Goal: Task Accomplishment & Management: Manage account settings

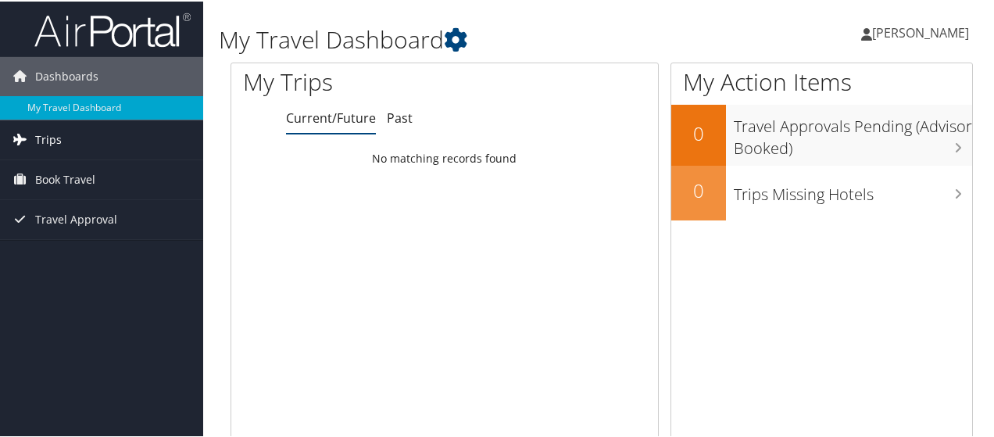
click at [87, 134] on link "Trips" at bounding box center [101, 138] width 203 height 39
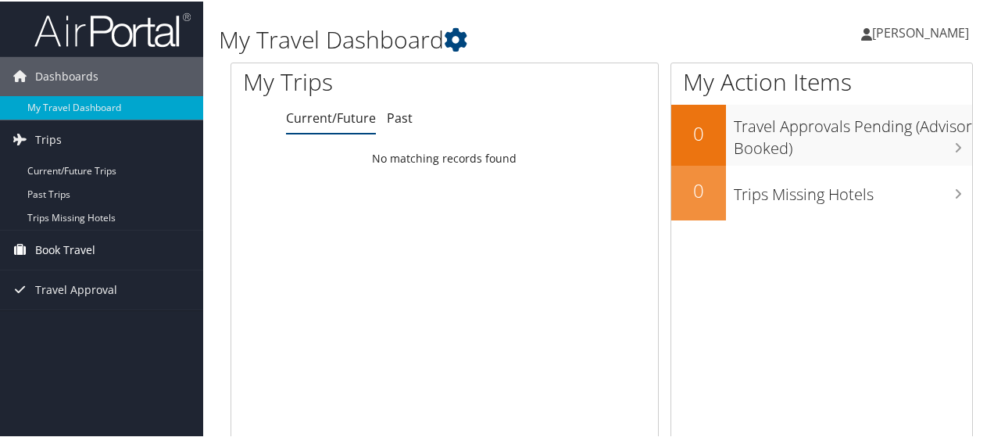
click at [90, 252] on span "Book Travel" at bounding box center [65, 248] width 60 height 39
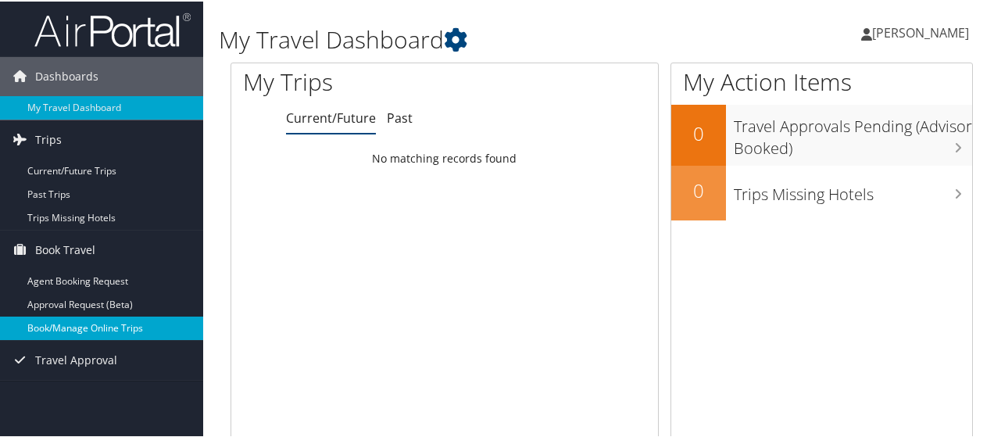
click at [144, 321] on link "Book/Manage Online Trips" at bounding box center [101, 326] width 203 height 23
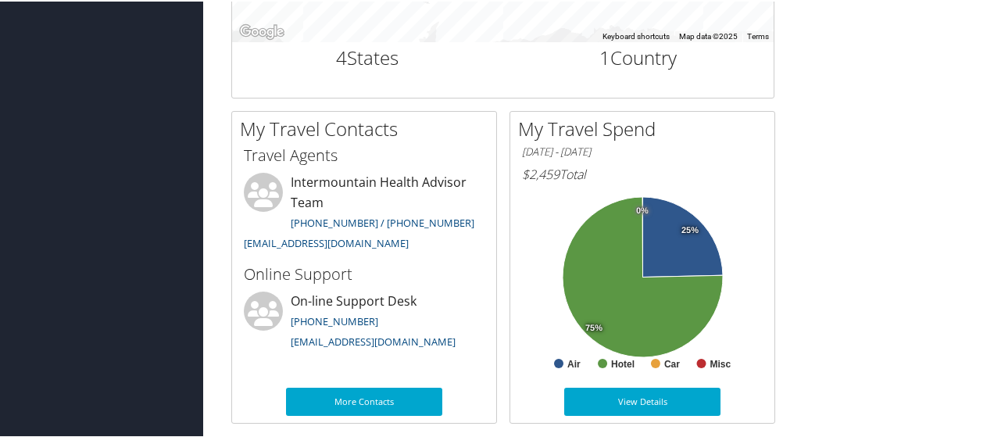
scroll to position [825, 0]
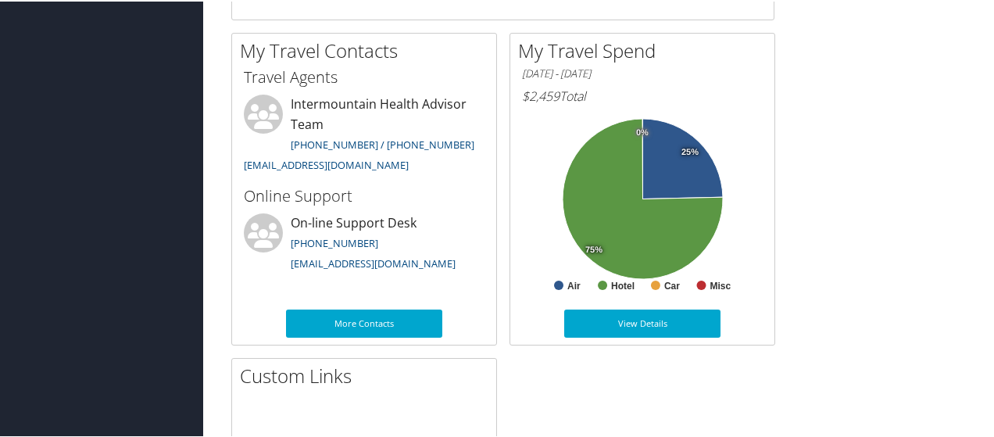
click at [864, 209] on div "My Travel History Small Medium Large To navigate the map with touch gestures do…" at bounding box center [602, 187] width 766 height 962
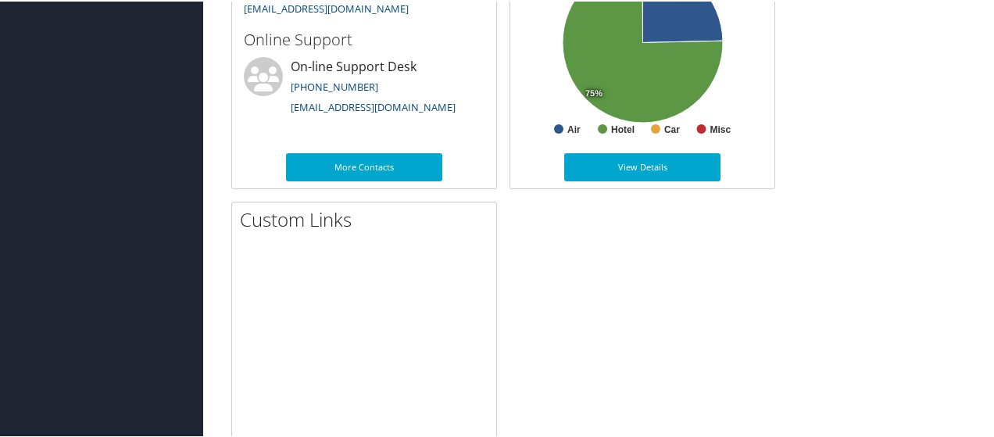
scroll to position [903, 0]
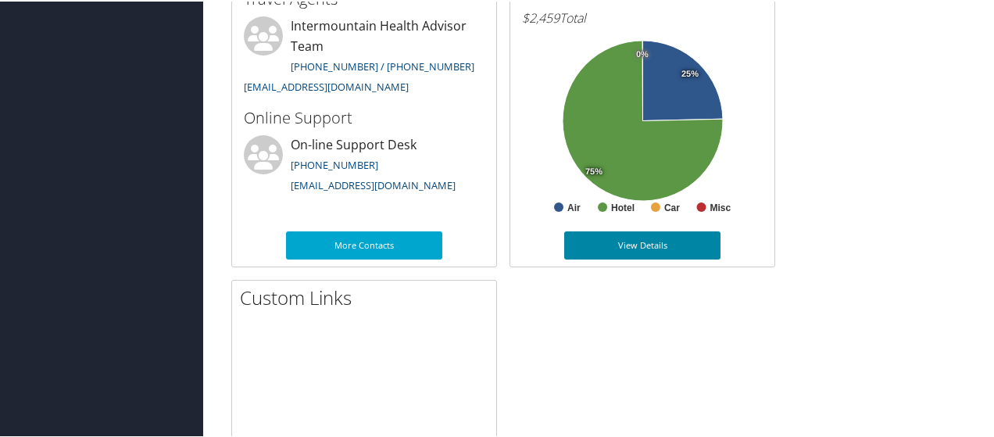
click at [650, 252] on link "View Details" at bounding box center [642, 244] width 156 height 28
